Goal: Obtain resource: Obtain resource

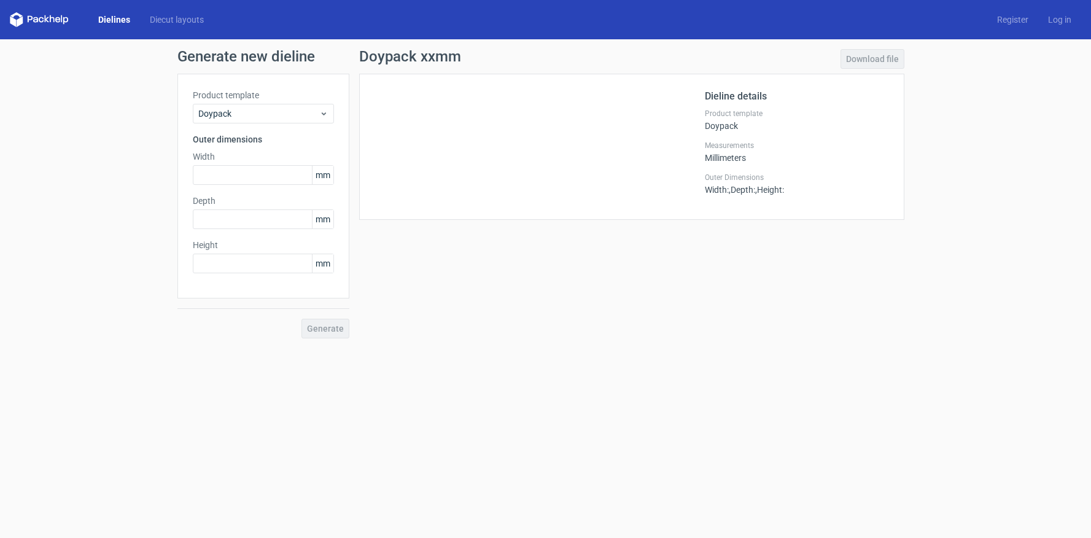
click at [117, 18] on link "Dielines" at bounding box center [114, 20] width 52 height 12
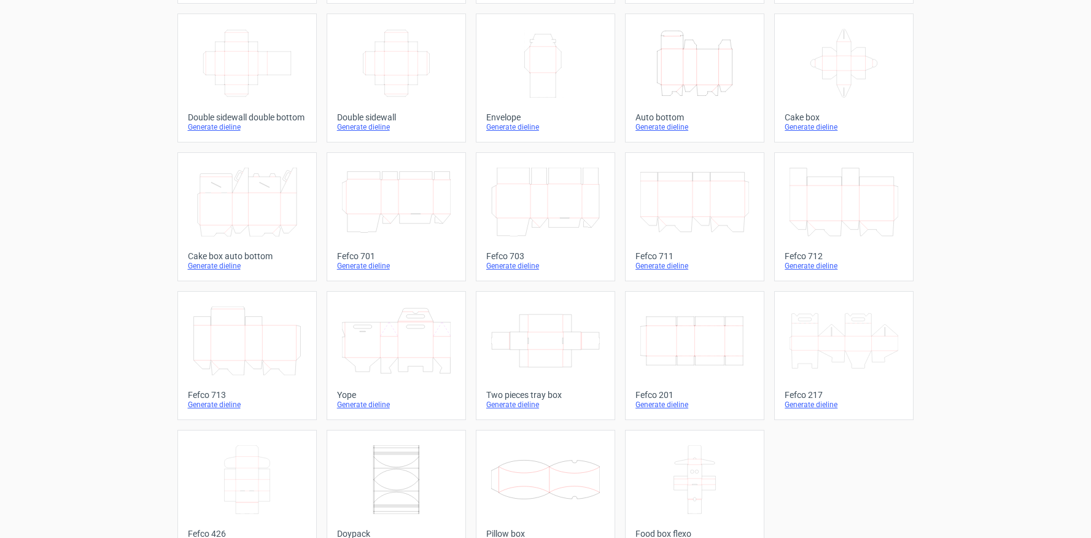
scroll to position [230, 0]
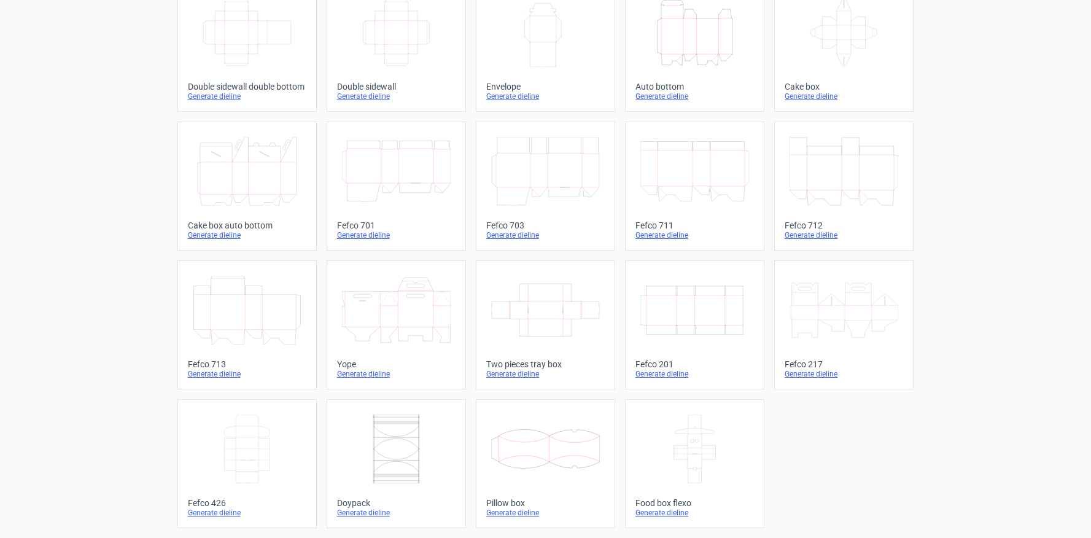
click at [822, 374] on div "Generate dieline" at bounding box center [844, 374] width 118 height 10
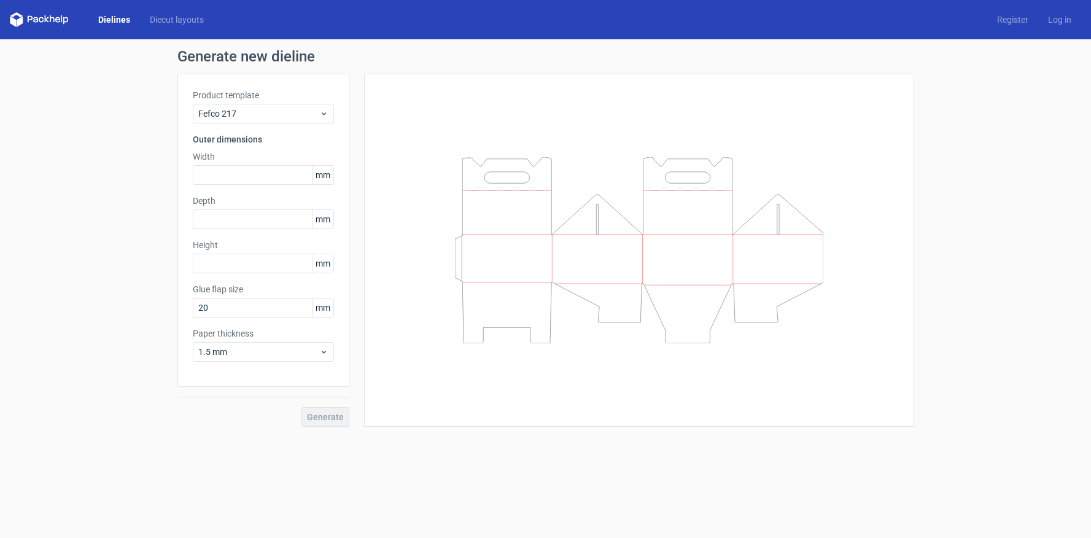
click at [329, 171] on span "mm" at bounding box center [322, 175] width 21 height 18
click at [327, 177] on span "mm" at bounding box center [322, 175] width 21 height 18
drag, startPoint x: 284, startPoint y: 178, endPoint x: 304, endPoint y: 180, distance: 19.7
click at [284, 178] on input "text" at bounding box center [263, 175] width 141 height 20
click at [317, 176] on span "mm" at bounding box center [322, 175] width 21 height 18
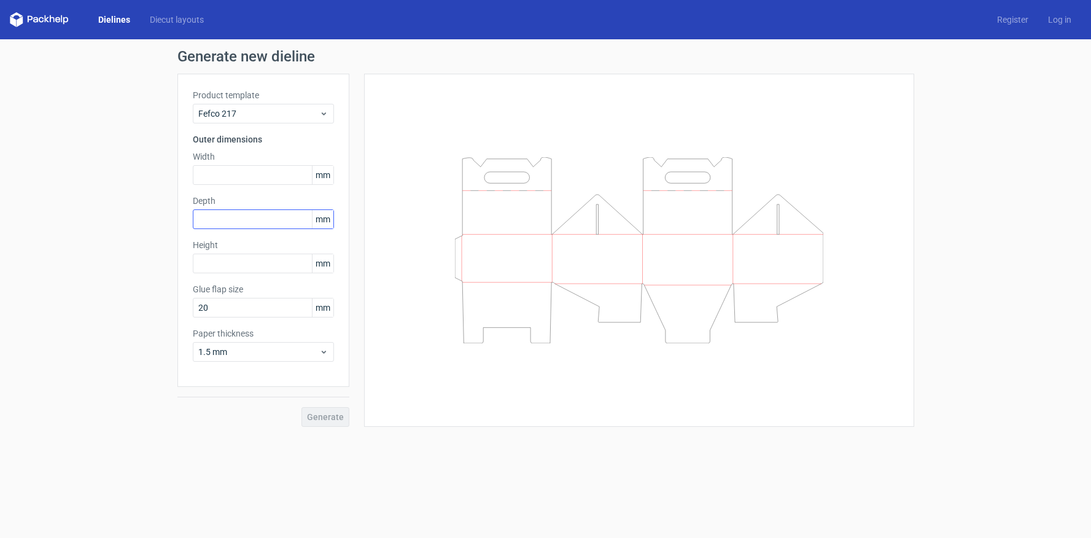
click at [325, 206] on label "Depth" at bounding box center [263, 201] width 141 height 12
click at [328, 114] on div "Fefco 217" at bounding box center [263, 114] width 141 height 20
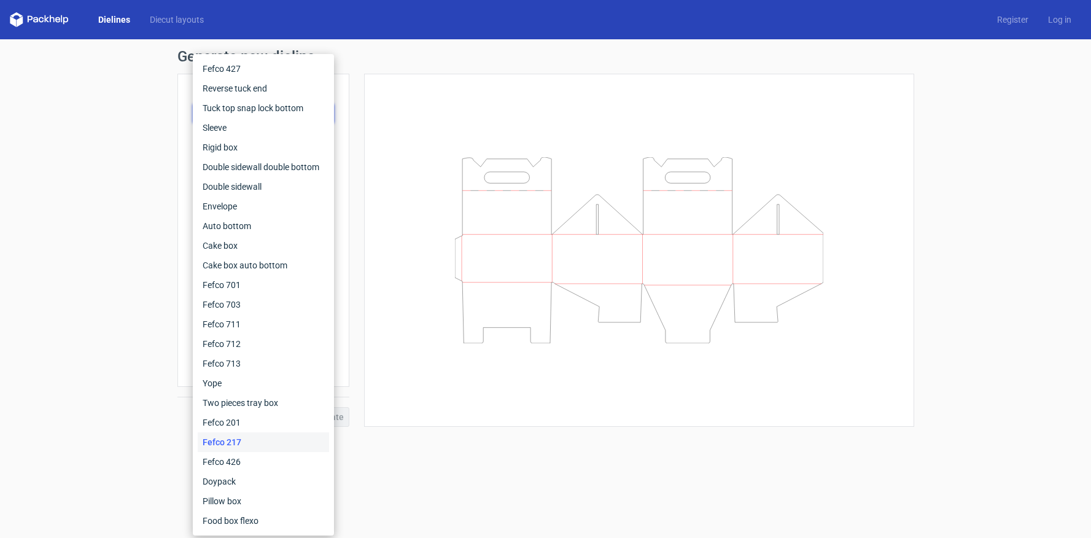
click at [444, 100] on div at bounding box center [638, 250] width 519 height 322
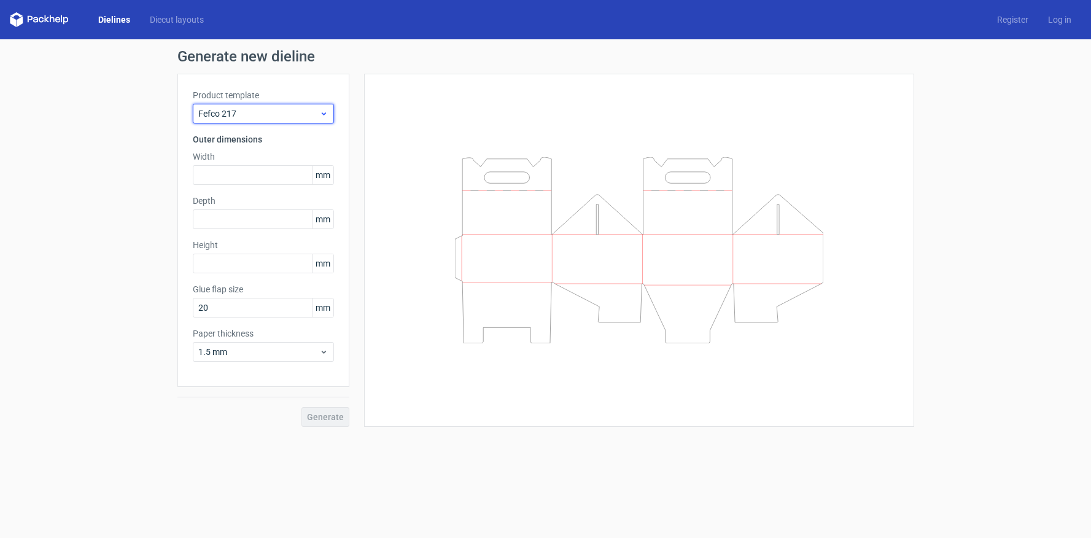
click at [246, 111] on span "Fefco 217" at bounding box center [258, 113] width 121 height 12
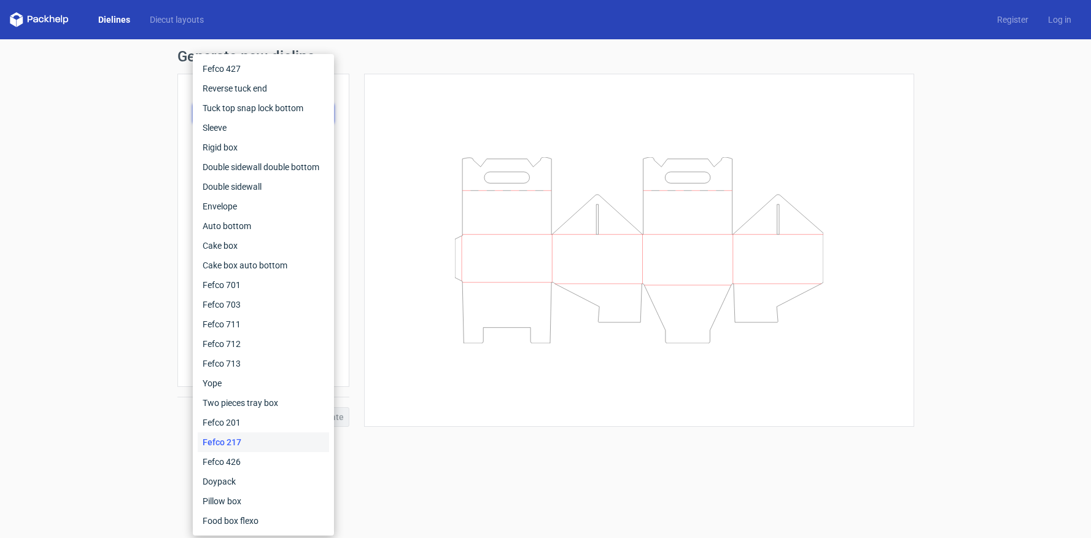
click at [111, 66] on div "Generate new dieline Product template Fefco 217 Outer dimensions Width mm Depth…" at bounding box center [545, 237] width 1091 height 397
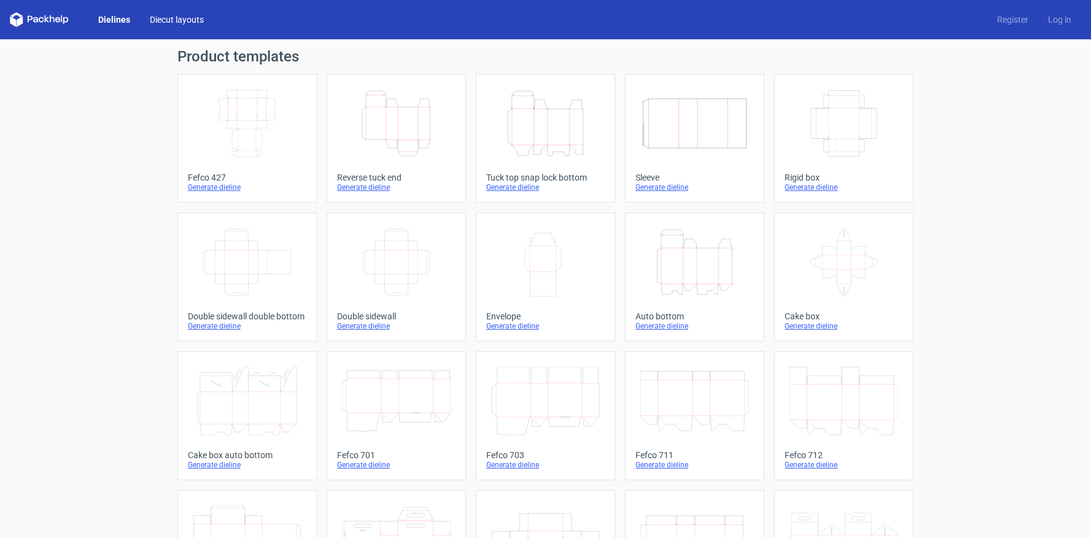
click at [183, 20] on link "Diecut layouts" at bounding box center [177, 20] width 74 height 12
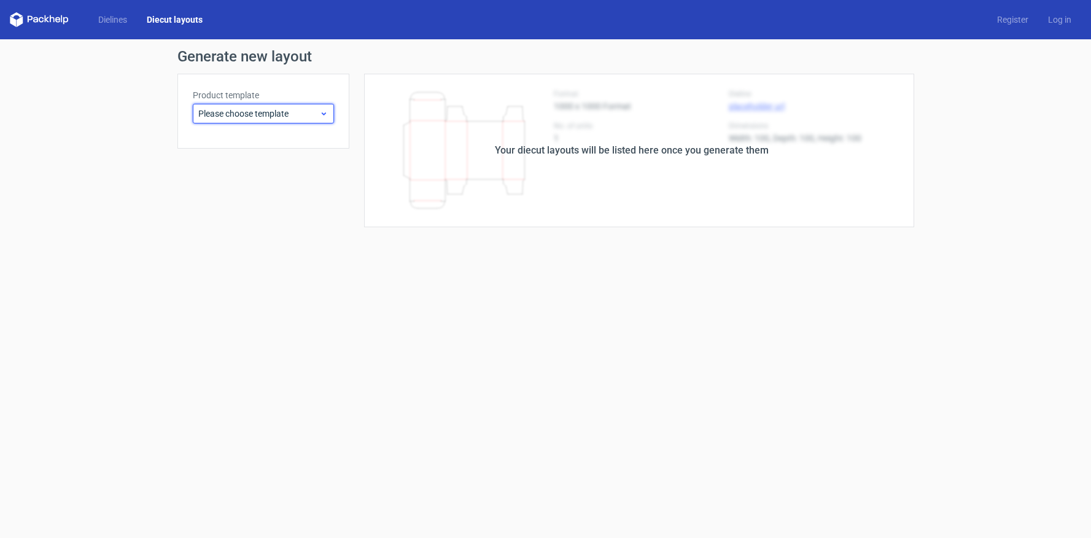
click at [317, 113] on span "Please choose template" at bounding box center [258, 113] width 121 height 12
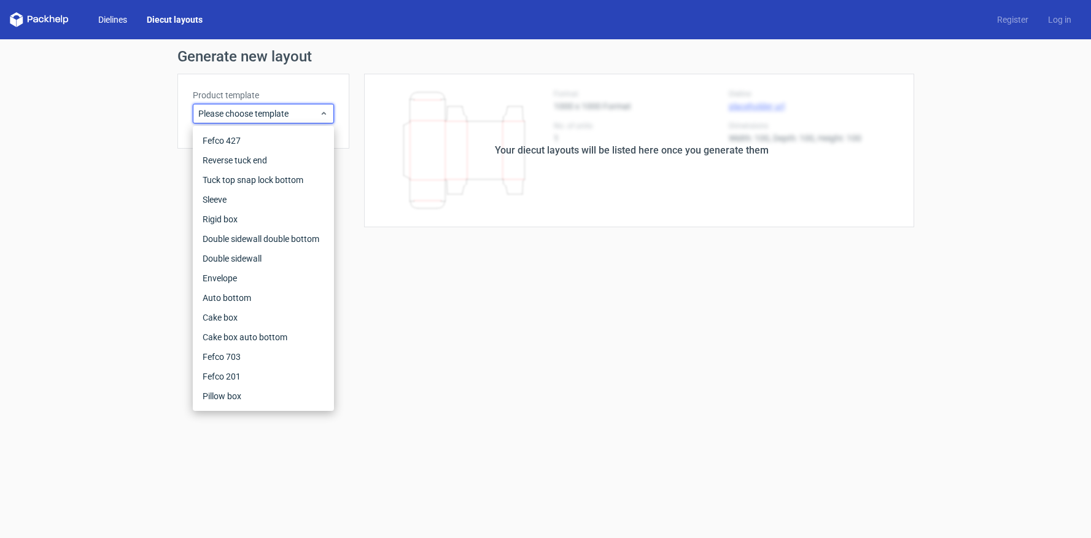
click at [114, 19] on link "Dielines" at bounding box center [112, 20] width 49 height 12
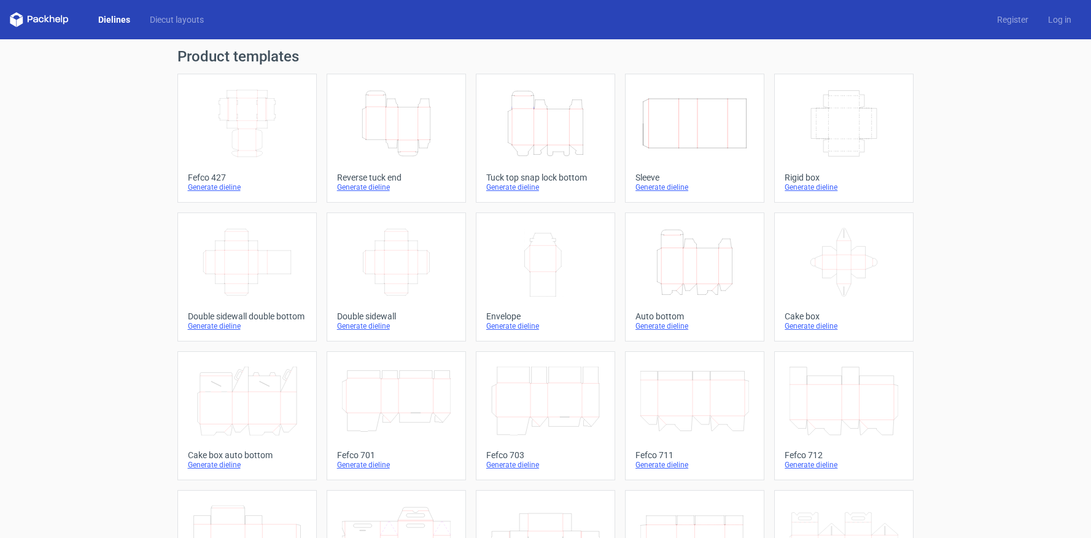
click at [114, 19] on link "Dielines" at bounding box center [114, 20] width 52 height 12
click at [111, 20] on link "Dielines" at bounding box center [114, 20] width 52 height 12
click at [44, 20] on icon at bounding box center [39, 19] width 59 height 15
click at [54, 18] on icon at bounding box center [52, 18] width 5 height 7
drag, startPoint x: 20, startPoint y: 21, endPoint x: 109, endPoint y: 17, distance: 89.8
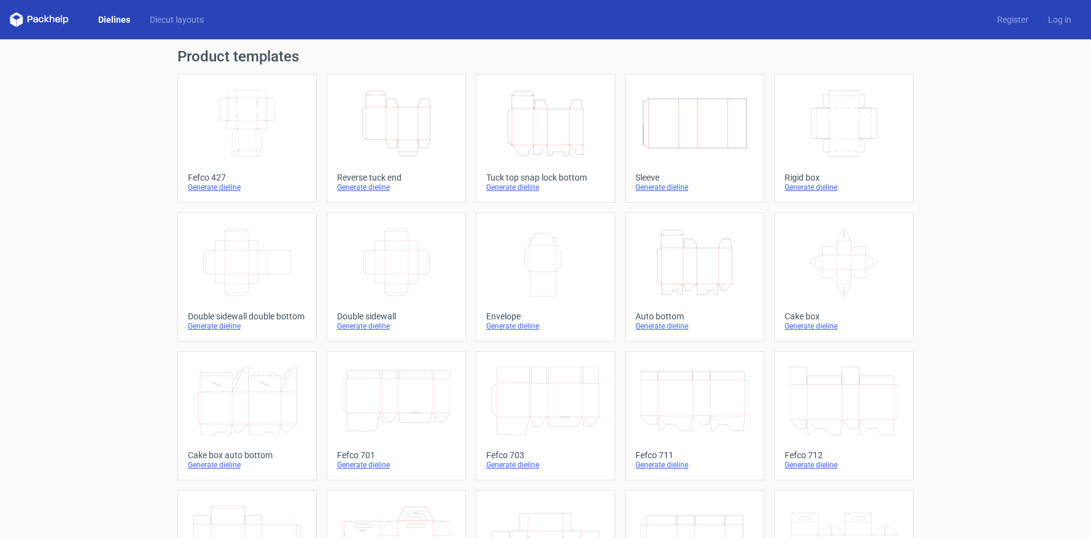
click at [23, 21] on icon at bounding box center [39, 19] width 59 height 15
click at [118, 17] on link "Dielines" at bounding box center [114, 20] width 52 height 12
click at [182, 17] on link "Diecut layouts" at bounding box center [177, 20] width 74 height 12
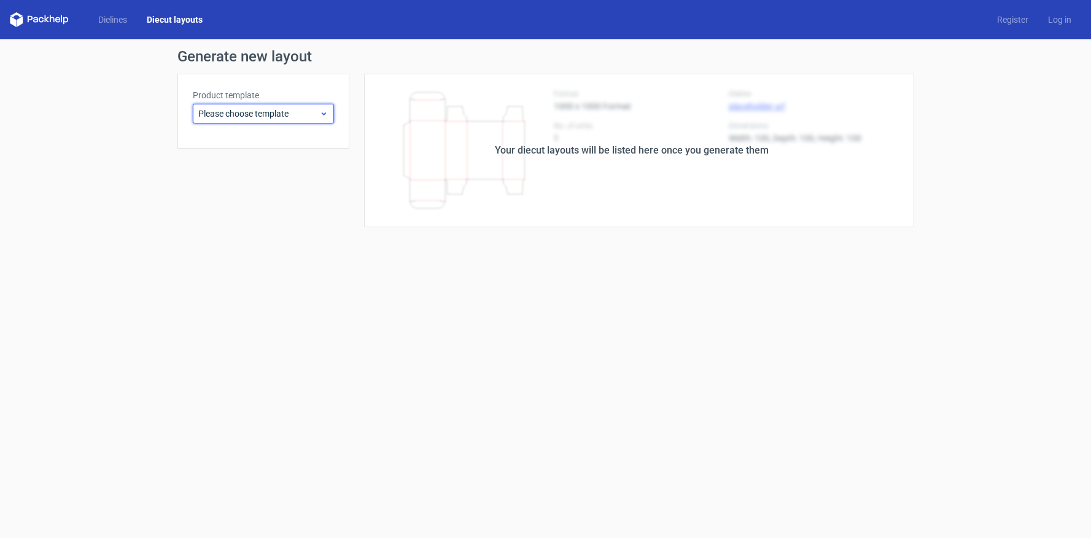
click at [295, 113] on span "Please choose template" at bounding box center [258, 113] width 121 height 12
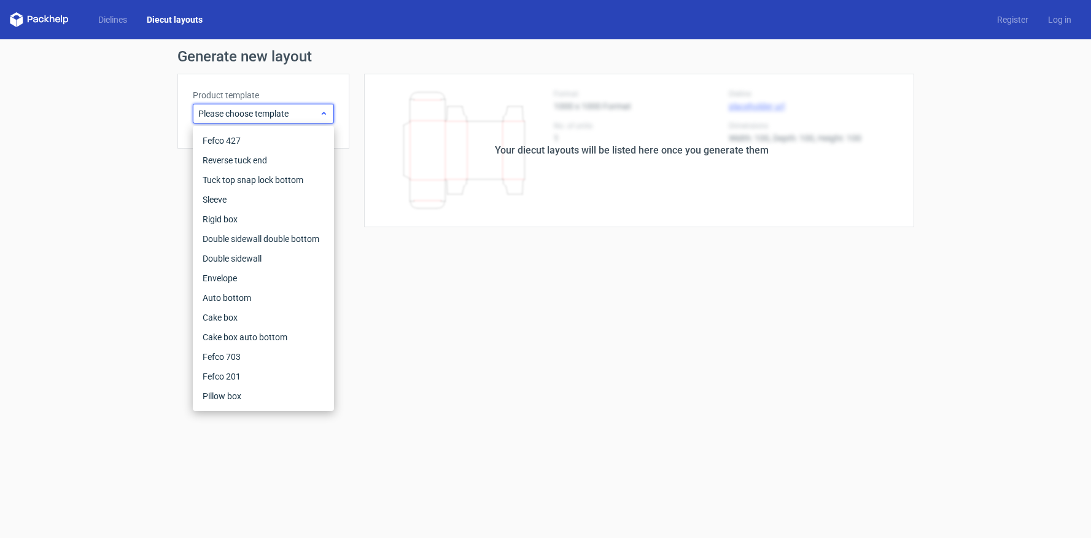
click at [255, 112] on span "Please choose template" at bounding box center [258, 113] width 121 height 12
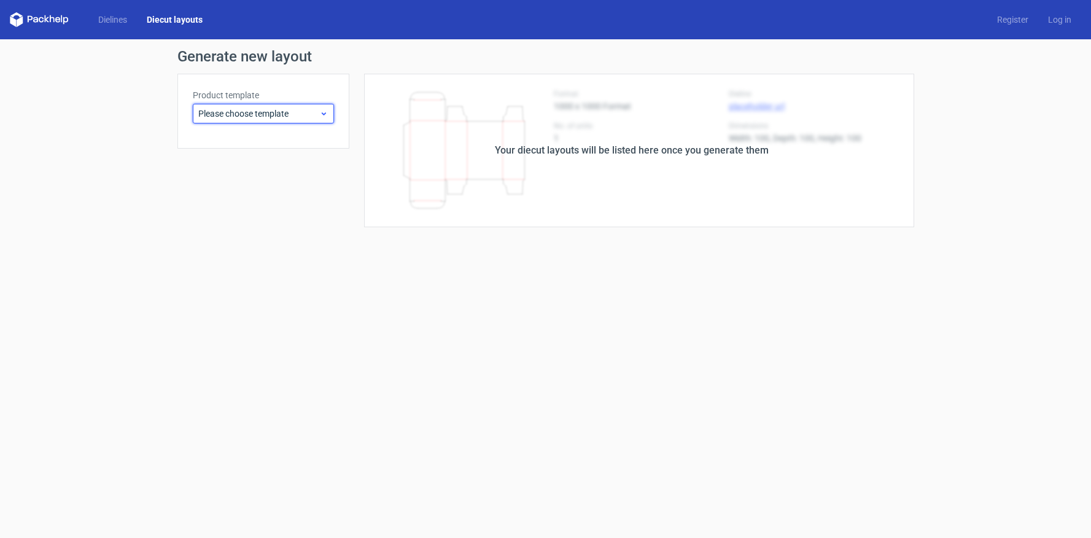
click at [328, 112] on div "Please choose template" at bounding box center [263, 114] width 141 height 20
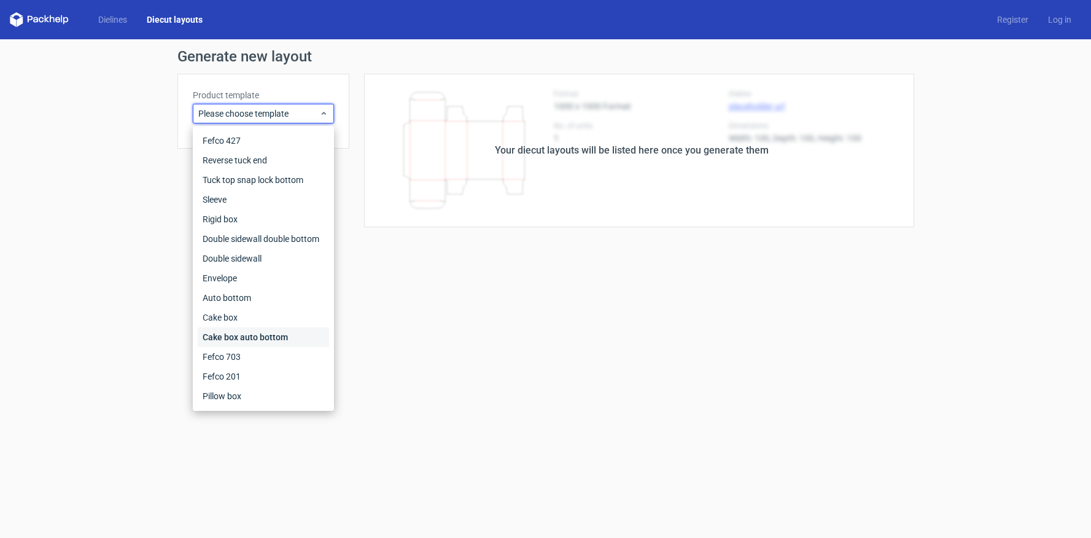
click at [299, 333] on div "Cake box auto bottom" at bounding box center [263, 337] width 131 height 20
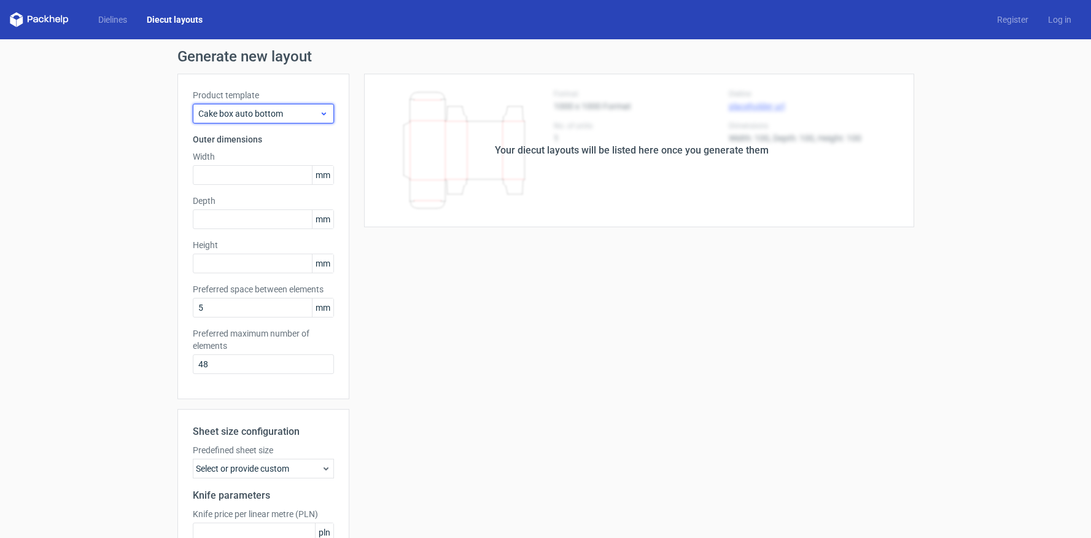
click at [322, 115] on icon at bounding box center [323, 114] width 9 height 10
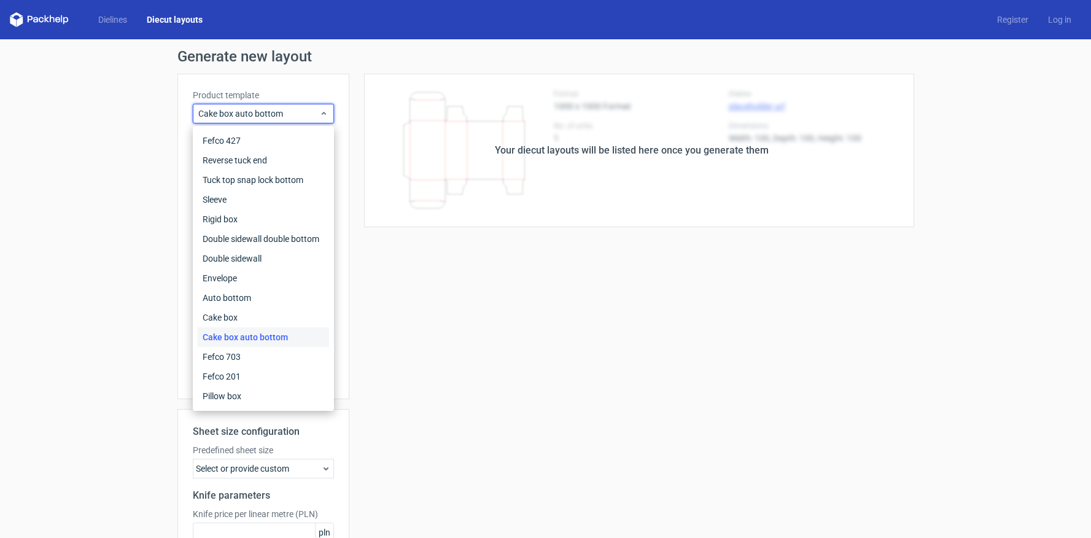
click at [233, 14] on div "Dielines Diecut layouts Register Log in" at bounding box center [545, 19] width 1091 height 39
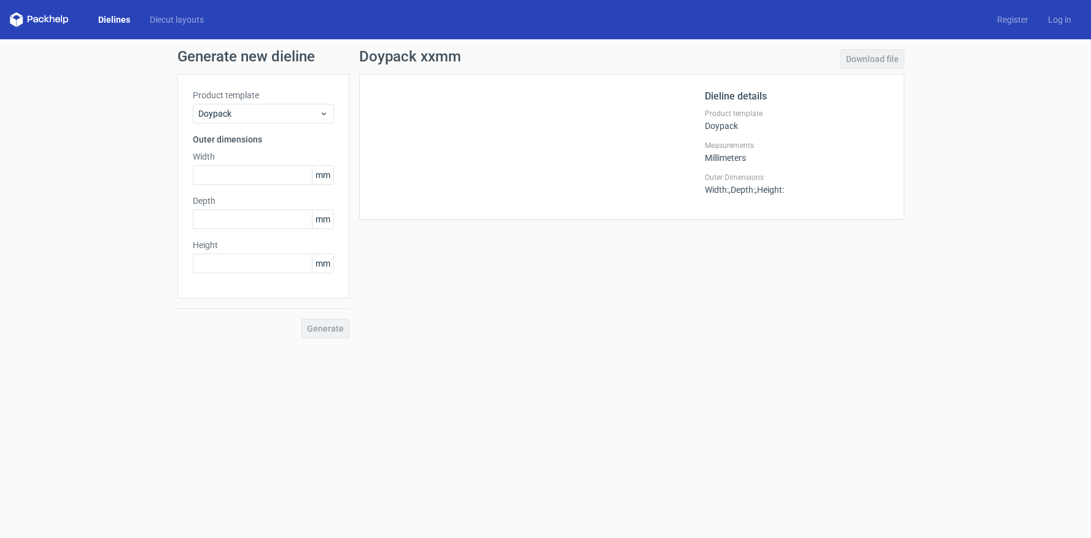
click at [118, 22] on link "Dielines" at bounding box center [114, 20] width 52 height 12
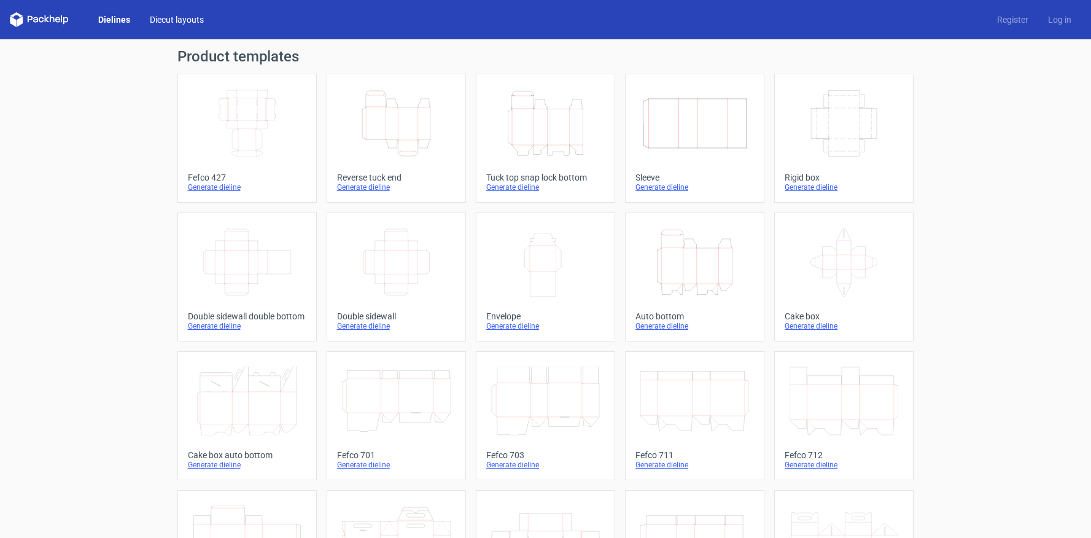
click at [204, 23] on link "Diecut layouts" at bounding box center [177, 20] width 74 height 12
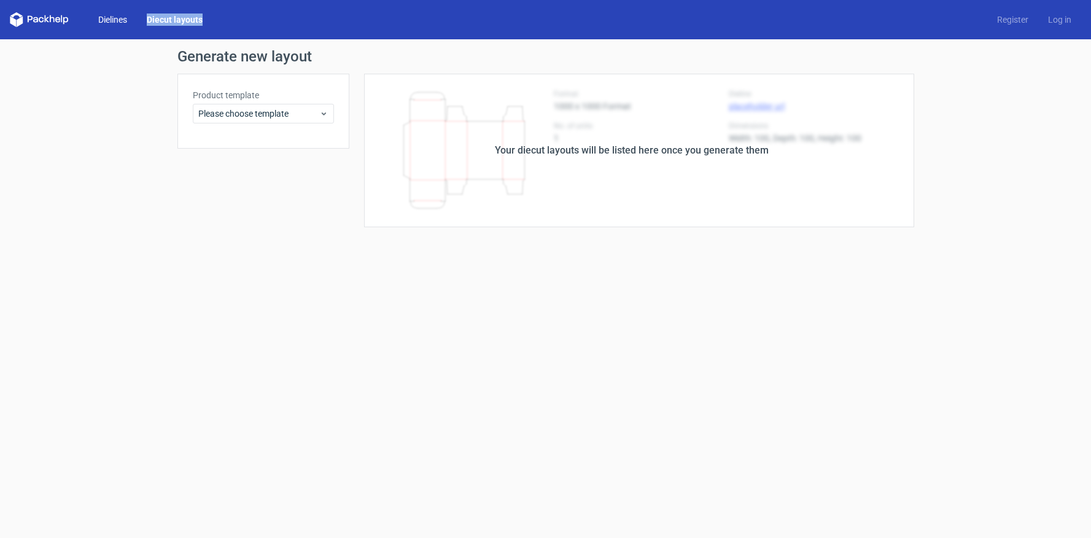
click at [118, 23] on link "Dielines" at bounding box center [112, 20] width 49 height 12
